Goal: Task Accomplishment & Management: Use online tool/utility

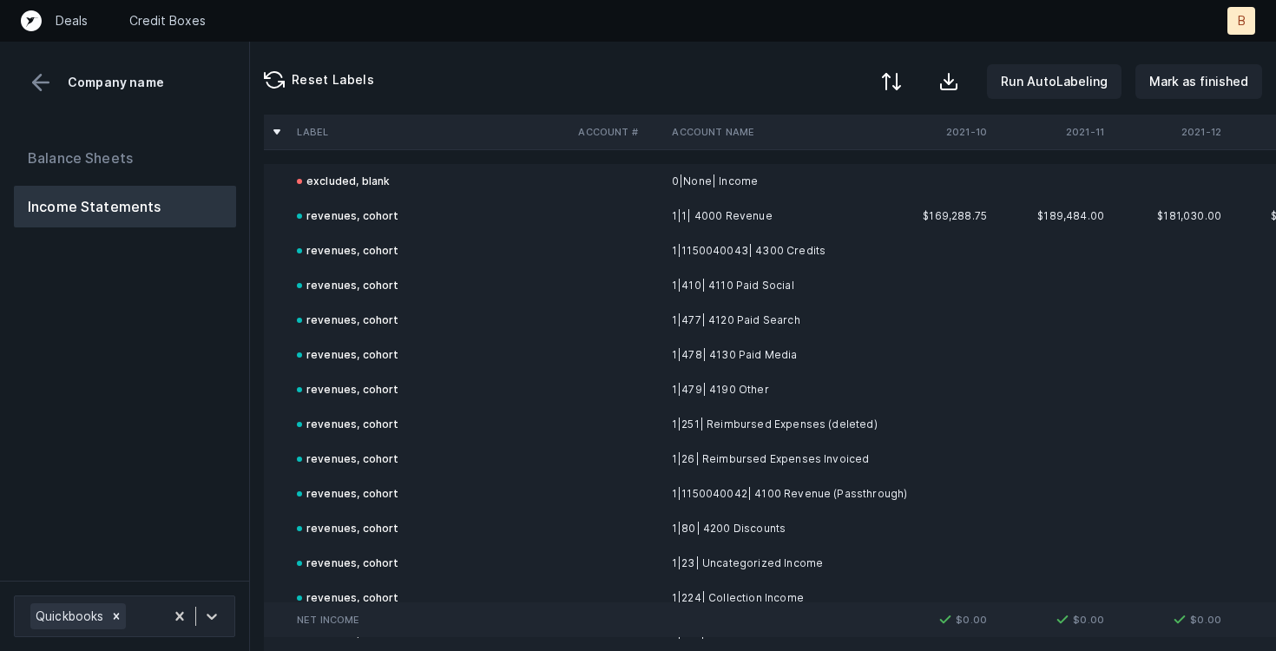
click at [899, 78] on div at bounding box center [891, 81] width 21 height 21
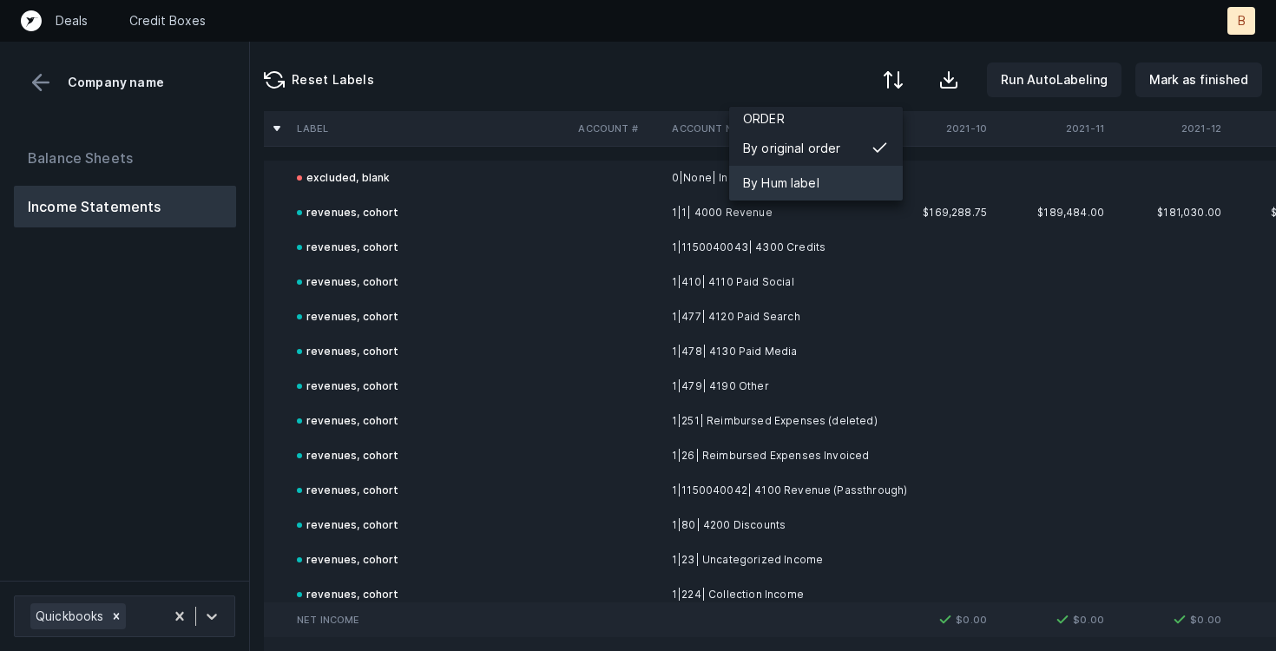
click at [800, 182] on div "By Hum label" at bounding box center [781, 183] width 76 height 21
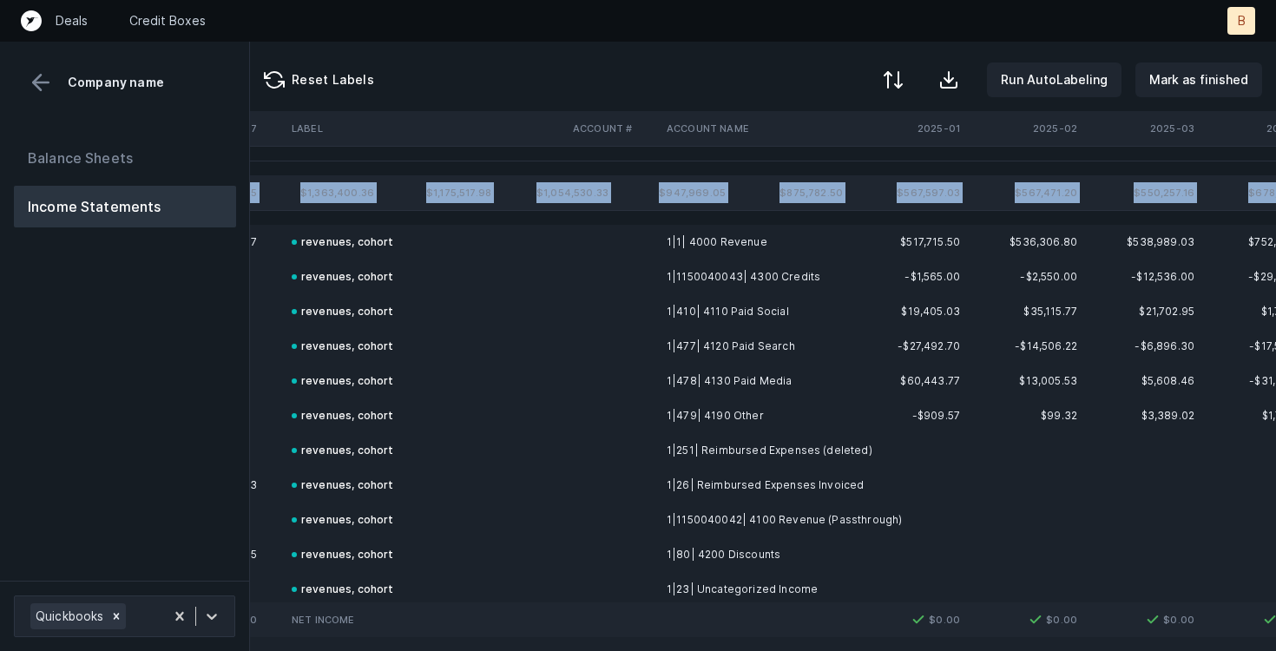
scroll to position [0, 4567]
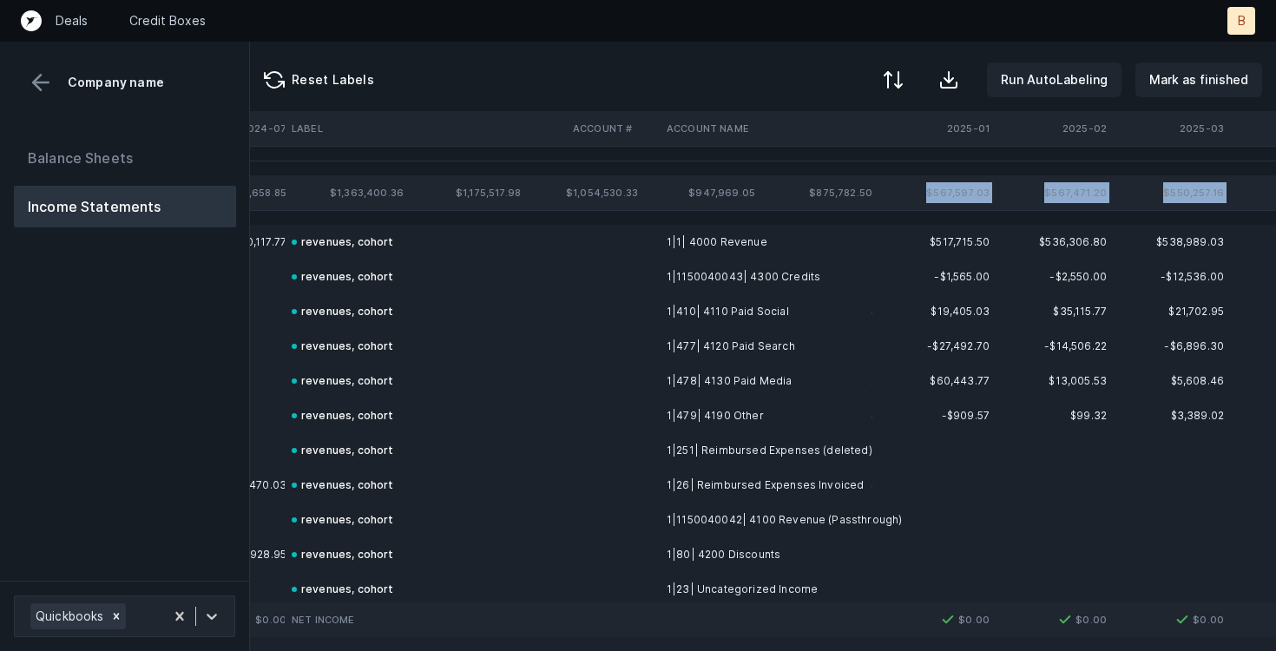
drag, startPoint x: 1037, startPoint y: 192, endPoint x: 930, endPoint y: 194, distance: 106.8
copy tr "$567,597.03 $567,471.20 $550,257.16 $678,019.75 $495,656.96 $483,761.37 $478,88…"
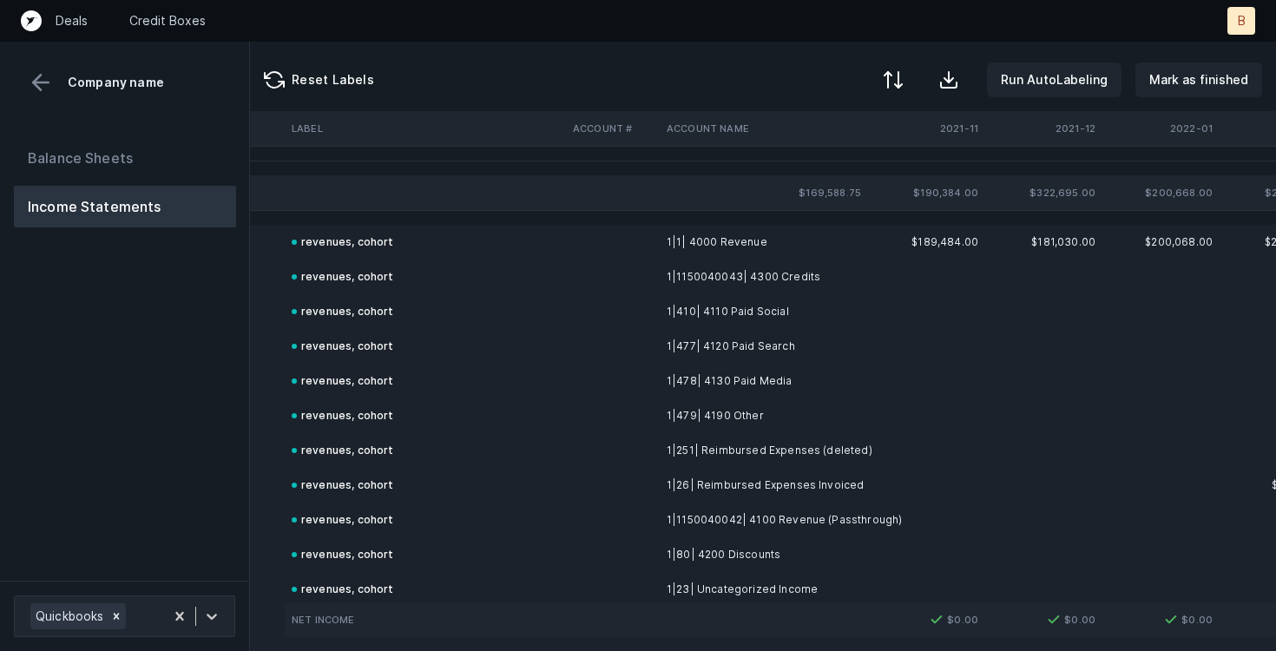
scroll to position [0, 0]
click at [278, 191] on th at bounding box center [276, 192] width 21 height 21
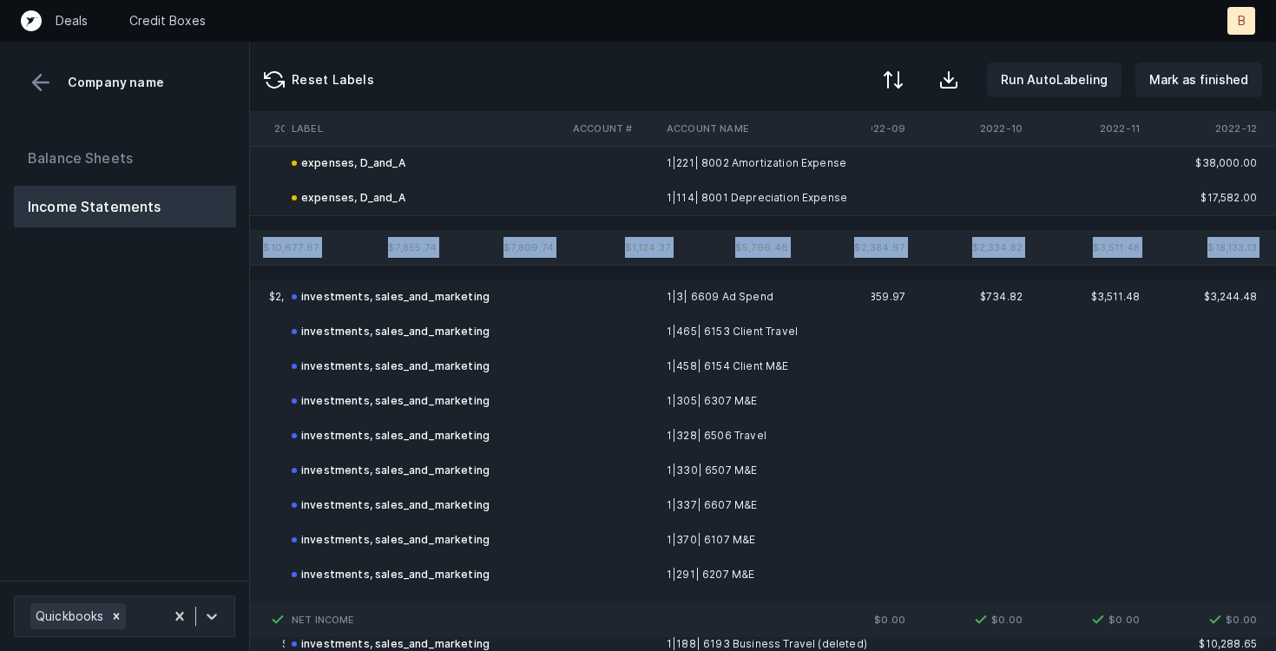
scroll to position [5142, 1494]
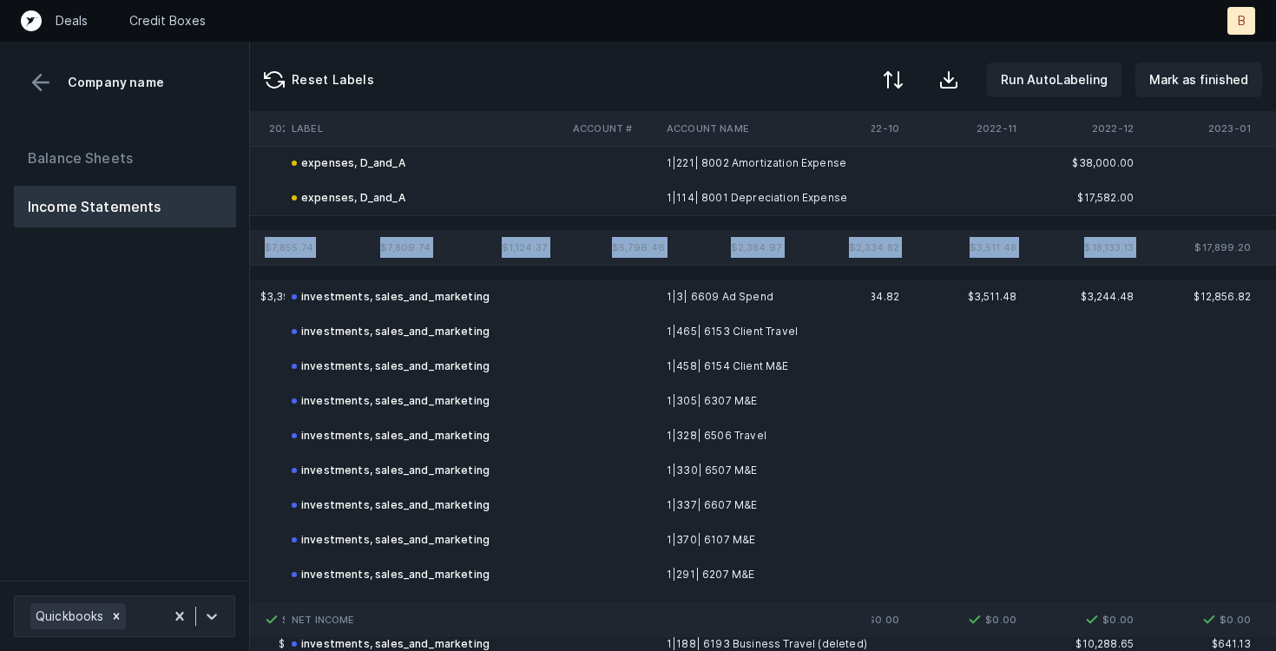
drag, startPoint x: 969, startPoint y: 248, endPoint x: 1140, endPoint y: 246, distance: 171.0
copy tr "$8,637.50 $6,022.96 $14,196.49 $10,677.67 $7,855.74 $7,809.74 $1,124.37 $5,796.…"
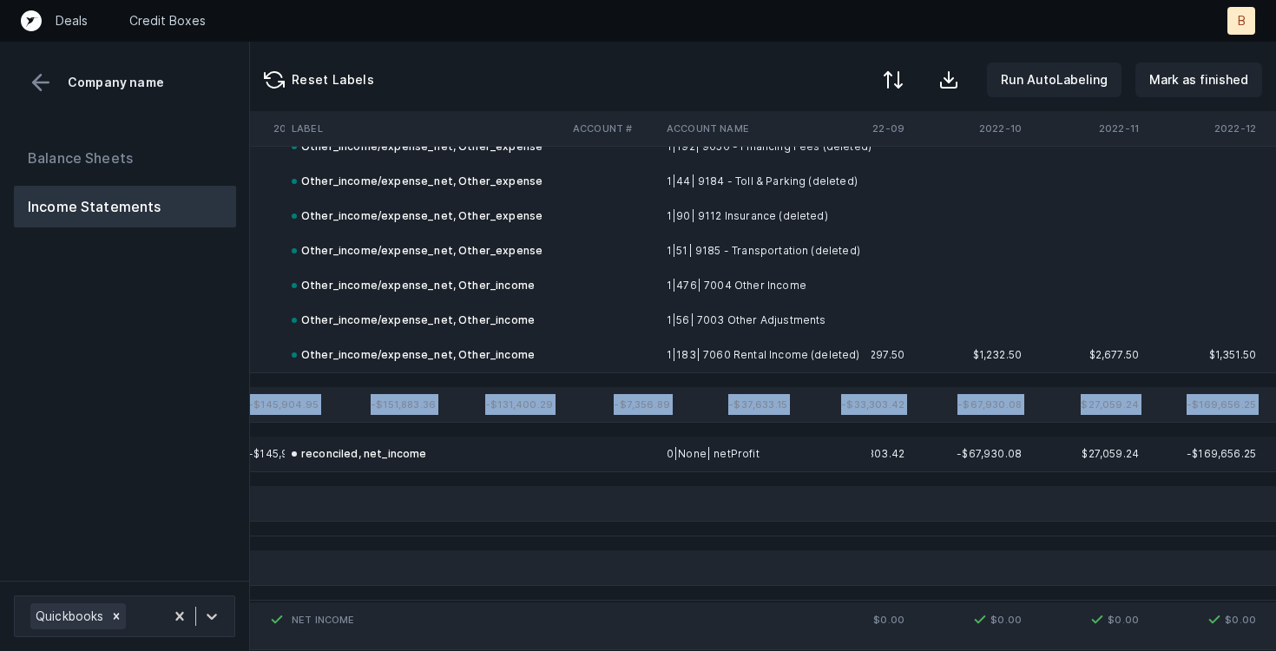
scroll to position [6695, 1408]
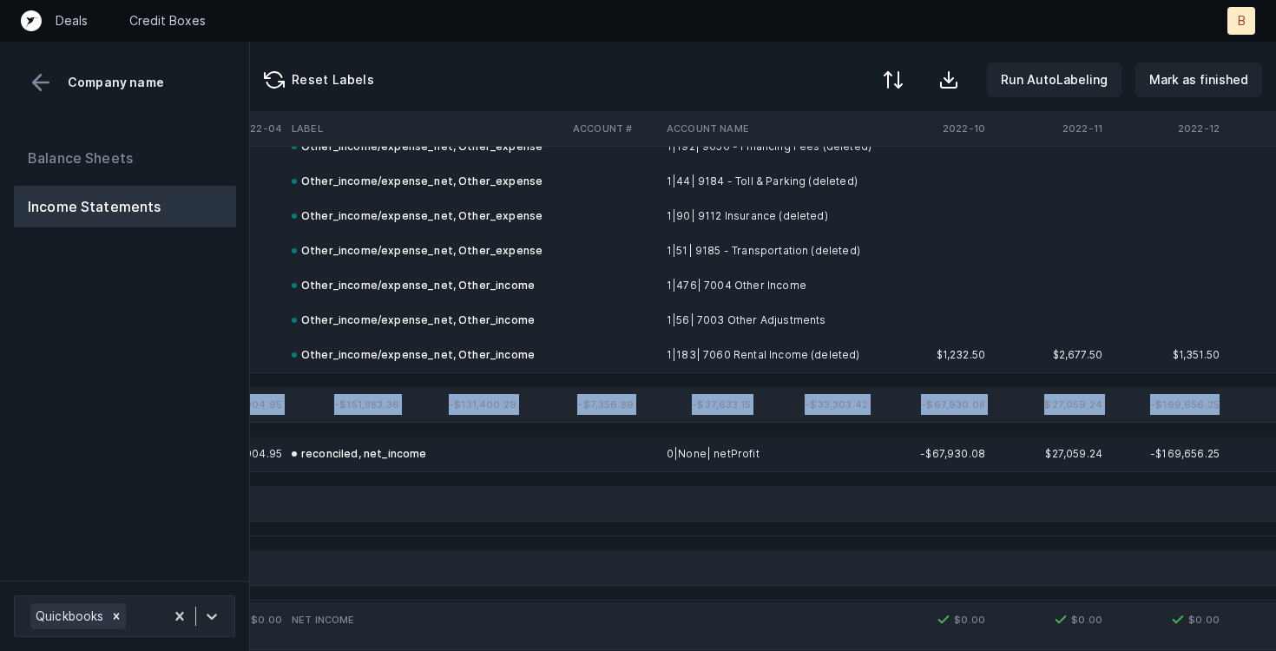
drag, startPoint x: 939, startPoint y: 402, endPoint x: 1223, endPoint y: 409, distance: 283.9
copy tr "-$136,720.13 -$112,419.38 -$80,188.24 -$145,904.95 -$151,883.36 -$131,400.29 -$…"
